Goal: Navigation & Orientation: Find specific page/section

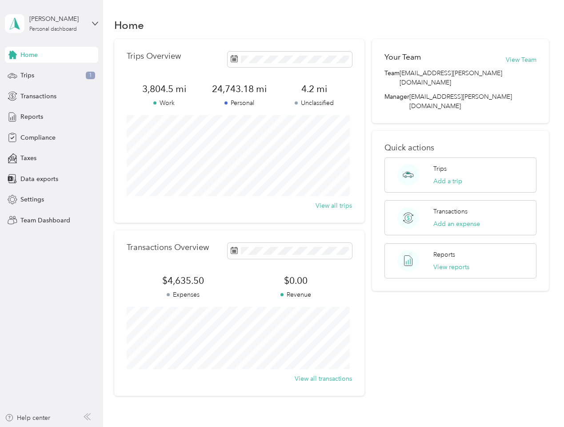
click at [282, 213] on div "Trips Overview 3,804.5 mi Work 24,743.18 mi Personal 4.2 mi Unclassified View a…" at bounding box center [239, 131] width 250 height 184
click at [52, 24] on div "[PERSON_NAME]" at bounding box center [57, 18] width 56 height 9
click at [52, 55] on div "You’re signed in as [EMAIL_ADDRESS][PERSON_NAME][DOMAIN_NAME] Team dashboard Pe…" at bounding box center [123, 77] width 237 height 91
click at [12, 55] on div "You’re signed in as [EMAIL_ADDRESS][PERSON_NAME][DOMAIN_NAME] Team dashboard Pe…" at bounding box center [123, 77] width 237 height 91
click at [52, 76] on div "Trips 1" at bounding box center [51, 76] width 93 height 16
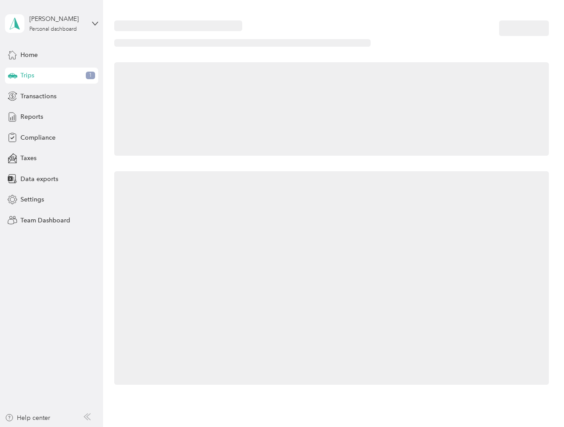
click at [12, 76] on icon at bounding box center [12, 75] width 9 height 4
click at [52, 96] on span "Transactions" at bounding box center [38, 96] width 36 height 9
click at [12, 96] on icon at bounding box center [13, 96] width 10 height 10
click at [52, 117] on div "Reports" at bounding box center [51, 117] width 93 height 16
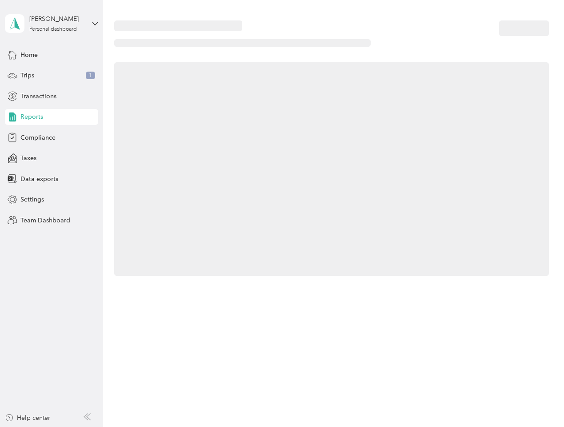
click at [12, 117] on icon at bounding box center [13, 117] width 10 height 10
